Goal: Task Accomplishment & Management: Use online tool/utility

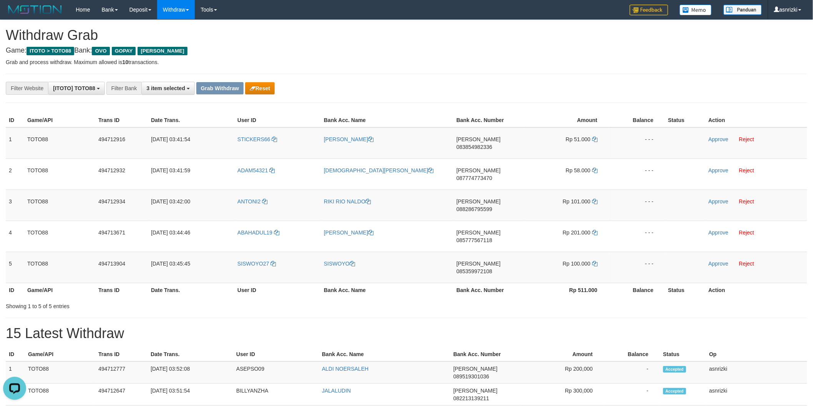
click at [306, 259] on div "ID Game/API Trans ID Date Trans. User ID Bank Acc. Name Bank Acc. Number Amount…" at bounding box center [406, 205] width 813 height 189
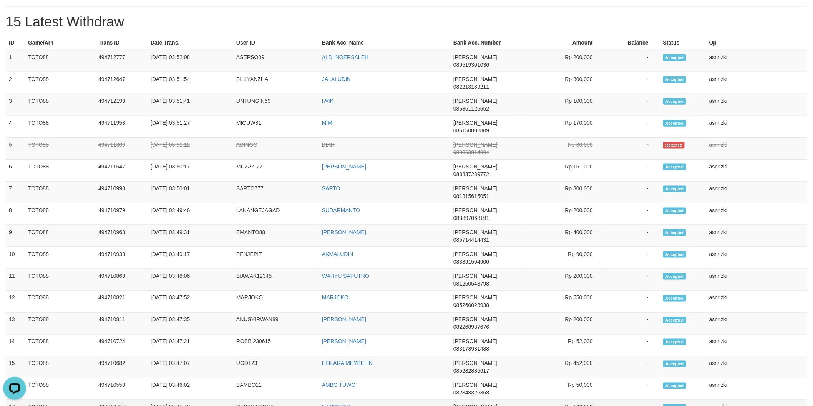
scroll to position [341, 0]
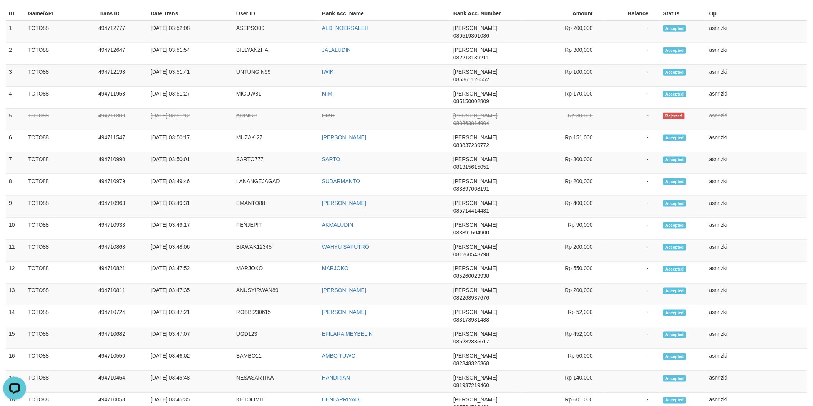
copy td "INNO1234"
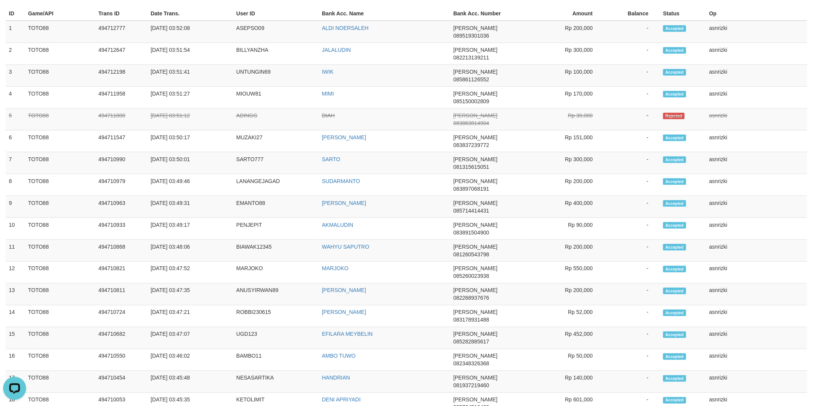
copy td "TERIANUSGACO"
copy td "EANDOANG30"
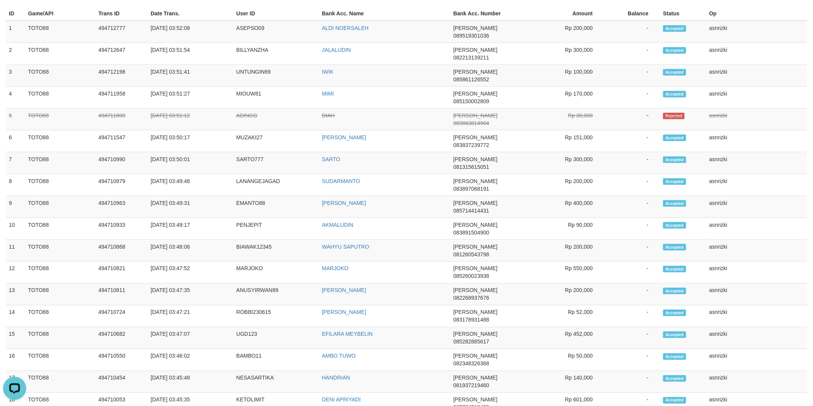
copy td "ASEPPOSENG77"
click at [260, 328] on td "UGD123" at bounding box center [276, 339] width 86 height 22
click at [229, 328] on td "[DATE] 03:47:07" at bounding box center [191, 339] width 86 height 22
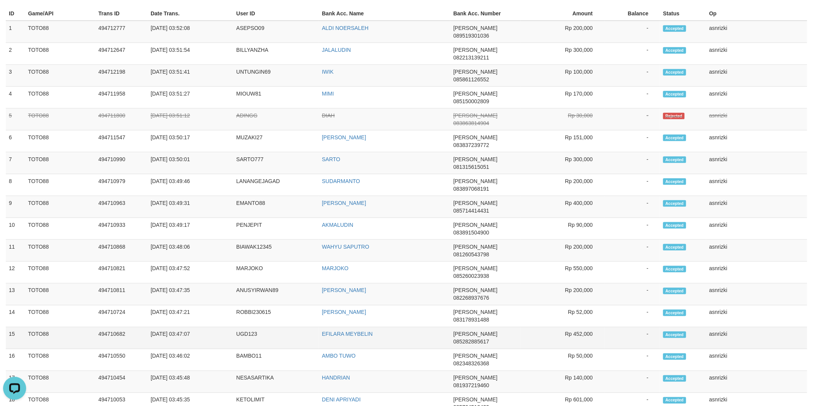
click at [229, 328] on td "[DATE] 03:47:07" at bounding box center [191, 339] width 86 height 22
click at [237, 328] on td "UGD123" at bounding box center [276, 339] width 86 height 22
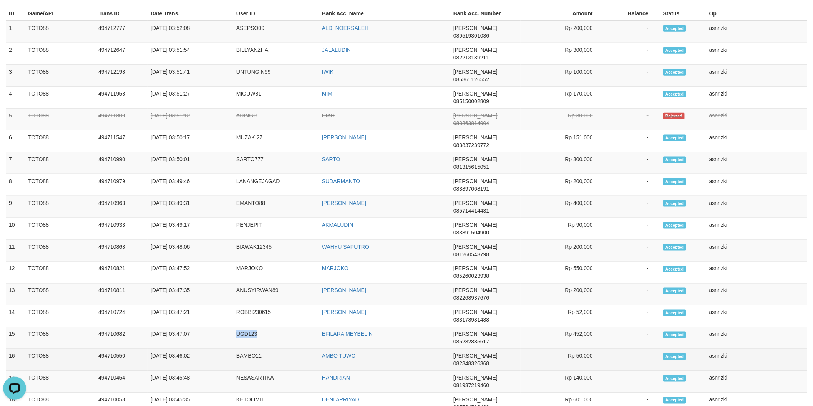
copy td "UGD123"
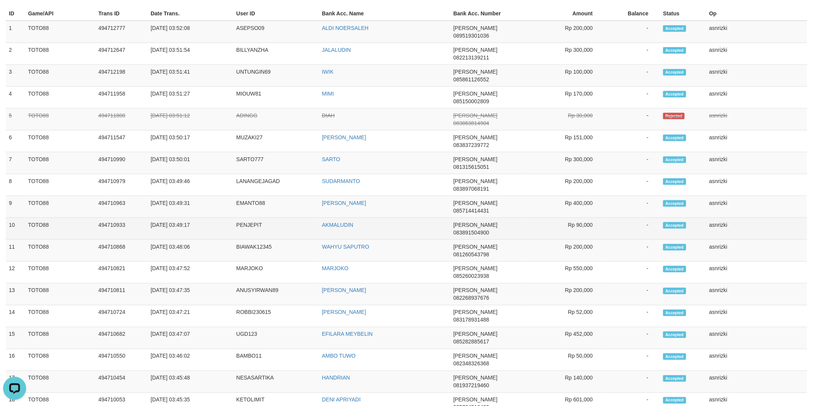
click at [254, 218] on td "PENJEPIT" at bounding box center [276, 229] width 86 height 22
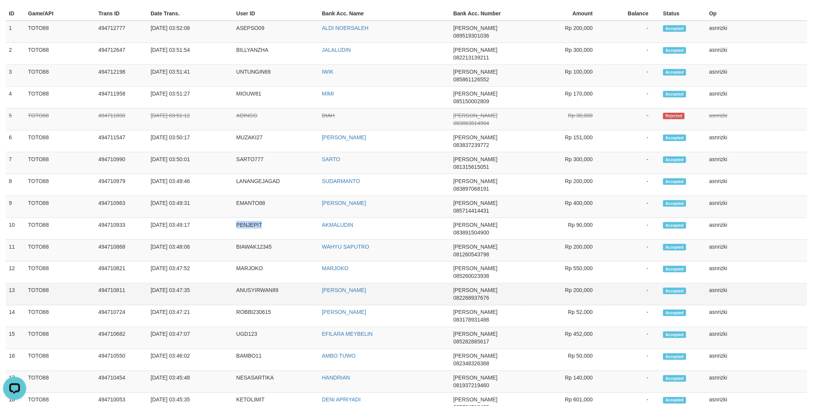
copy td "PENJEPIT"
click at [253, 240] on td "BIAWAK12345" at bounding box center [276, 251] width 86 height 22
click at [252, 240] on td "BIAWAK12345" at bounding box center [276, 251] width 86 height 22
copy td "BIAWAK12345"
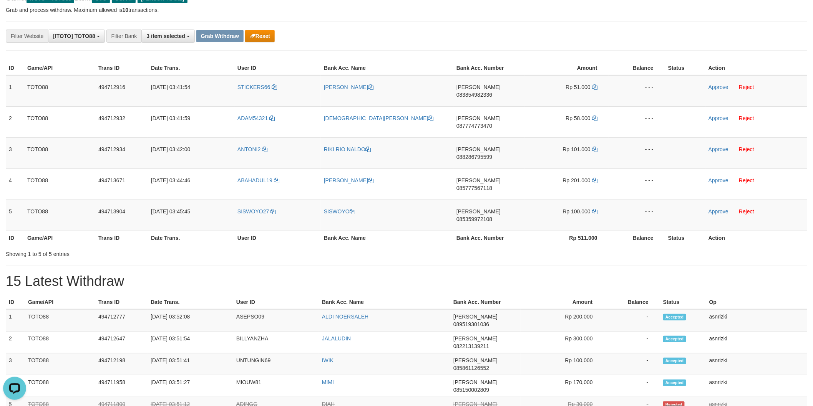
scroll to position [0, 0]
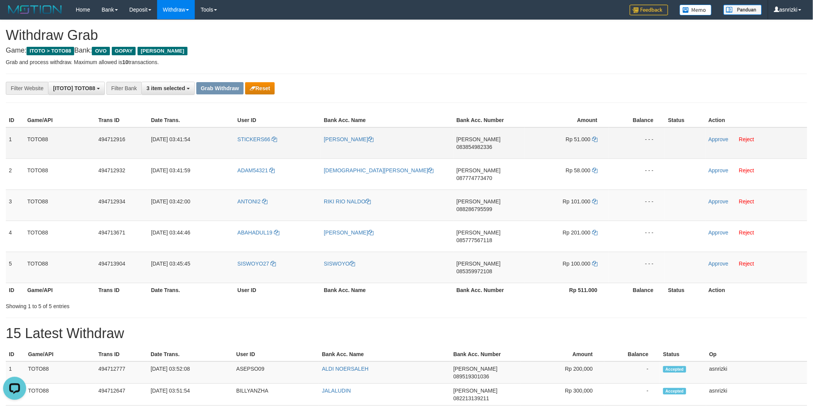
click at [492, 144] on span "083854982336" at bounding box center [474, 147] width 36 height 6
drag, startPoint x: 587, startPoint y: 137, endPoint x: 592, endPoint y: 137, distance: 5.4
click at [589, 137] on span "Rp 51.000" at bounding box center [578, 139] width 25 height 6
click at [594, 137] on icon at bounding box center [594, 139] width 5 height 5
click at [711, 139] on link "Approve" at bounding box center [718, 139] width 20 height 6
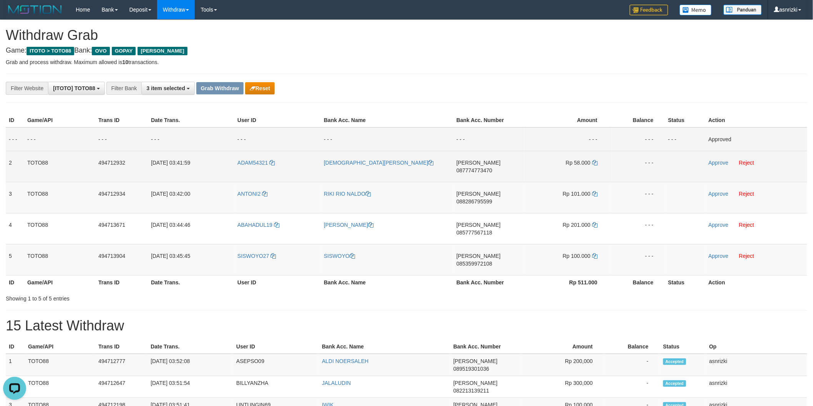
click at [492, 168] on span "087774773470" at bounding box center [474, 171] width 36 height 6
click at [594, 164] on icon at bounding box center [594, 162] width 5 height 5
drag, startPoint x: 586, startPoint y: 160, endPoint x: 591, endPoint y: 160, distance: 4.2
click at [588, 160] on span "Rp 58.000" at bounding box center [578, 163] width 25 height 6
click at [594, 160] on icon at bounding box center [594, 162] width 5 height 5
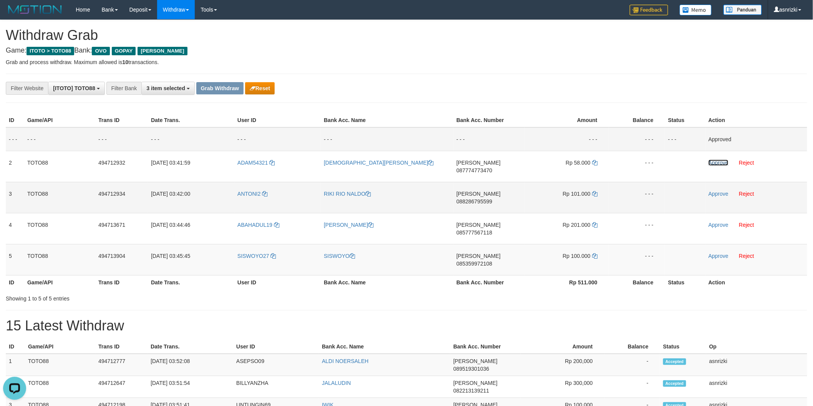
drag, startPoint x: 713, startPoint y: 161, endPoint x: 543, endPoint y: 191, distance: 173.3
click at [713, 161] on link "Approve" at bounding box center [718, 163] width 20 height 6
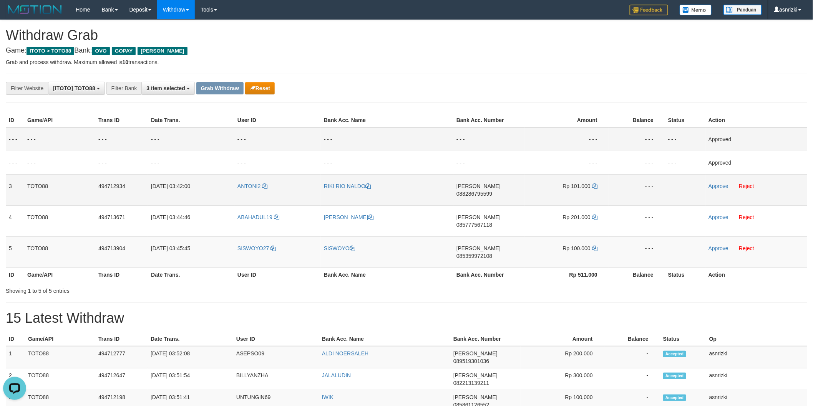
click at [489, 191] on span "088286795599" at bounding box center [474, 194] width 36 height 6
click at [597, 184] on icon at bounding box center [594, 186] width 5 height 5
click at [727, 189] on td "Approve Reject" at bounding box center [756, 189] width 102 height 31
click at [721, 186] on link "Approve" at bounding box center [718, 186] width 20 height 6
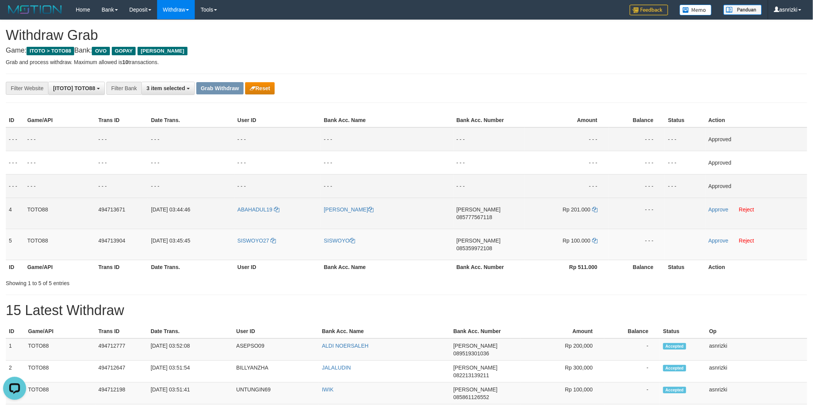
click at [492, 214] on span "085777567118" at bounding box center [474, 217] width 36 height 6
click at [597, 207] on icon at bounding box center [594, 209] width 5 height 5
click at [724, 209] on link "Approve" at bounding box center [718, 210] width 20 height 6
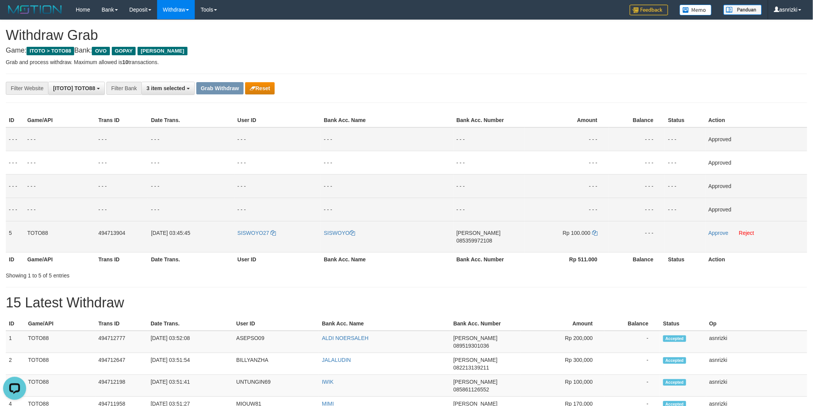
click at [509, 233] on td "[PERSON_NAME] 085359972108" at bounding box center [488, 236] width 71 height 31
click at [492, 238] on span "085359972108" at bounding box center [474, 241] width 36 height 6
click at [597, 231] on icon at bounding box center [594, 233] width 5 height 5
click at [718, 232] on link "Approve" at bounding box center [718, 233] width 20 height 6
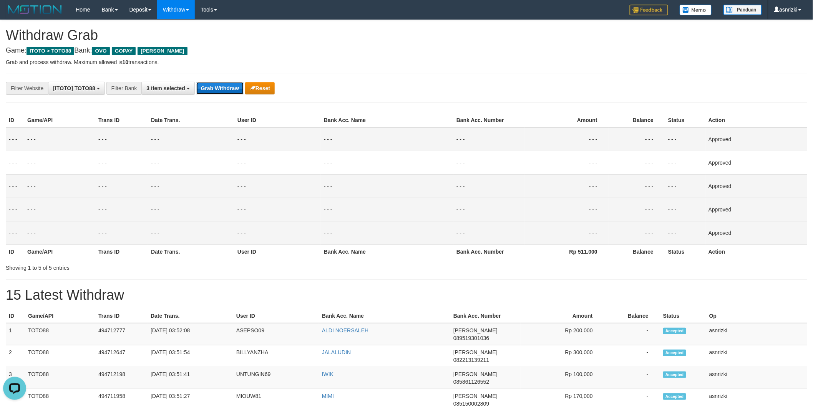
click at [225, 87] on button "Grab Withdraw" at bounding box center [219, 88] width 47 height 12
